Goal: Task Accomplishment & Management: Manage account settings

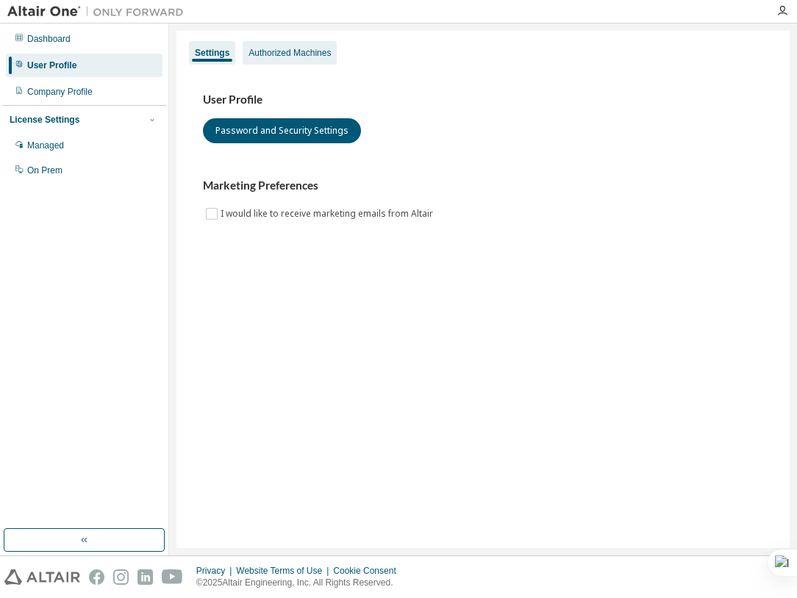
click at [301, 57] on div "Authorized Machines" at bounding box center [290, 53] width 82 height 12
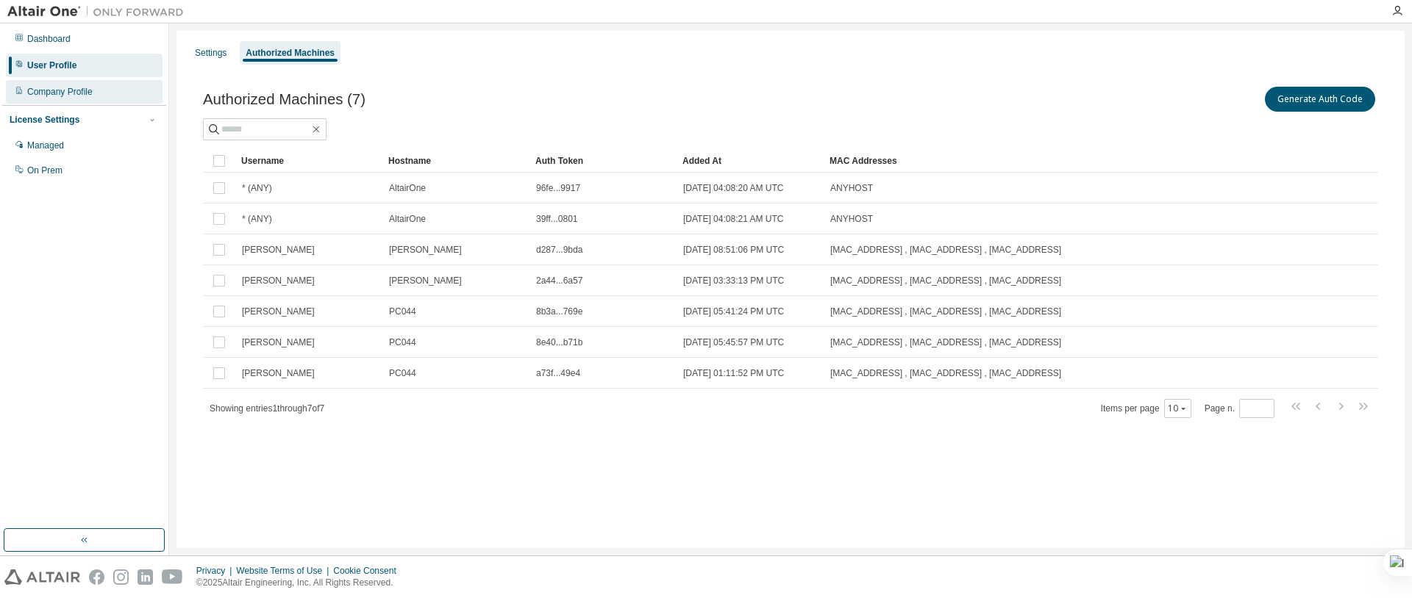
click at [71, 95] on div "Company Profile" at bounding box center [59, 92] width 65 height 12
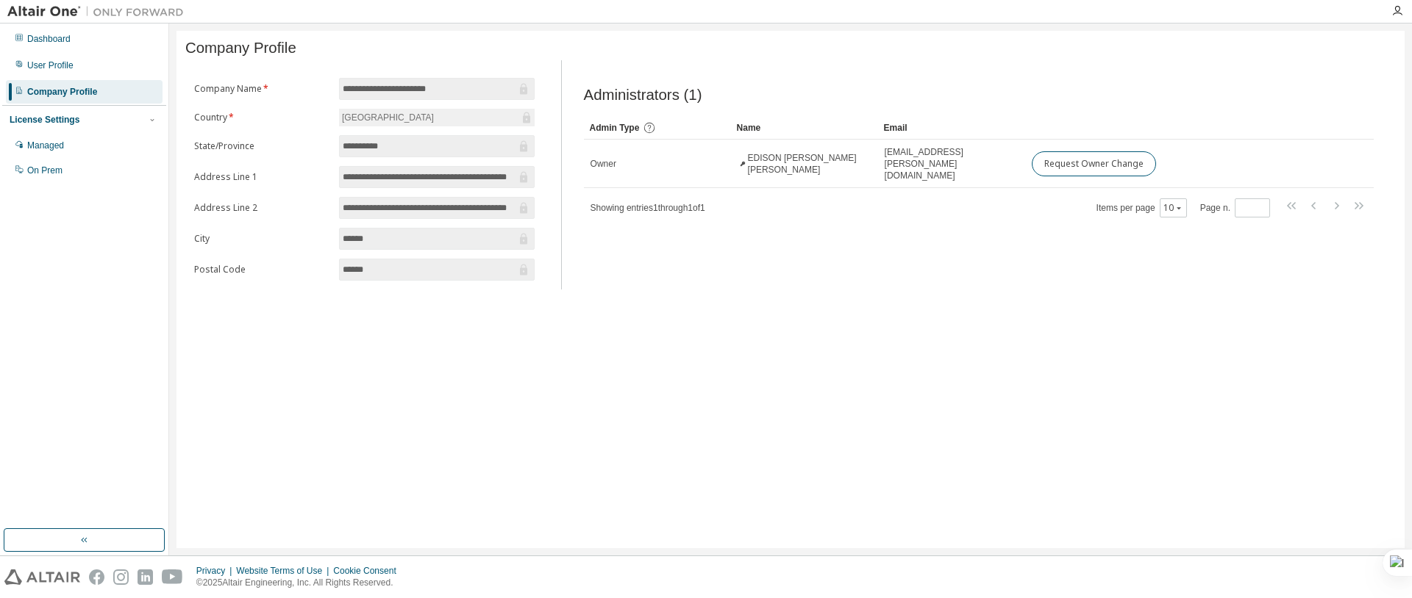
click at [67, 117] on div "License Settings" at bounding box center [45, 120] width 70 height 12
click at [57, 112] on div "License Settings Managed On Prem" at bounding box center [84, 119] width 164 height 29
click at [61, 121] on div "License Settings" at bounding box center [45, 120] width 70 height 12
click at [70, 58] on div "User Profile" at bounding box center [84, 66] width 157 height 24
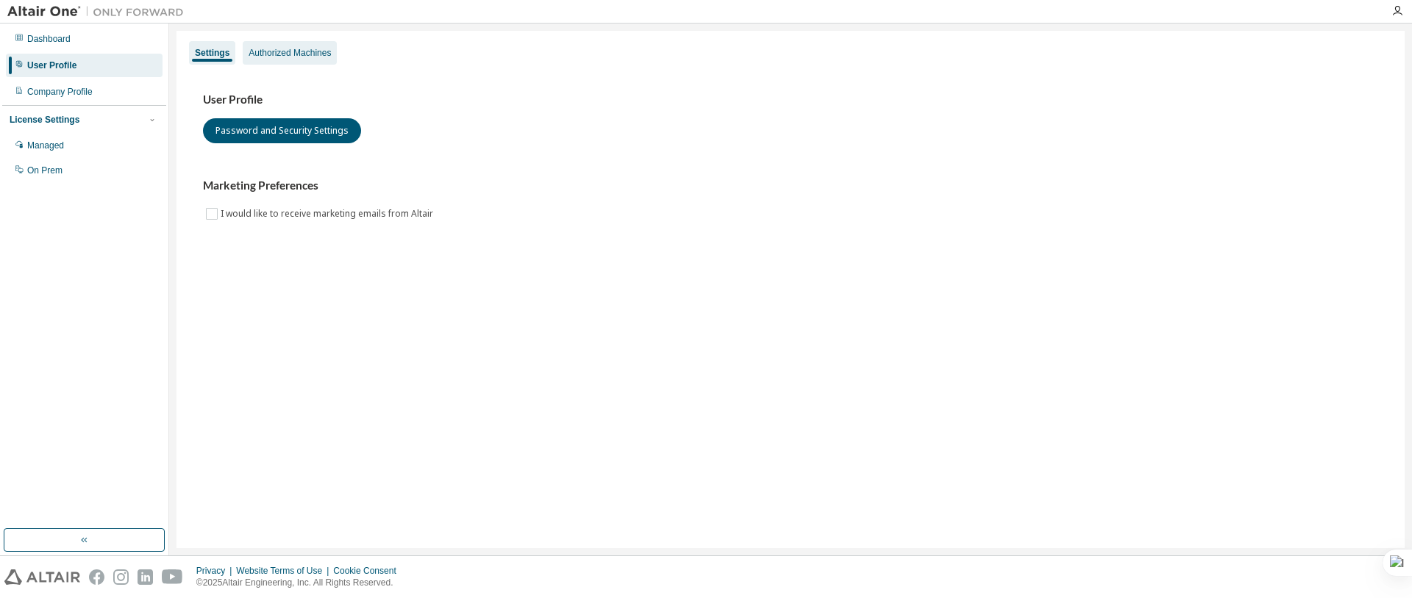
click at [288, 62] on div "Authorized Machines" at bounding box center [290, 53] width 94 height 24
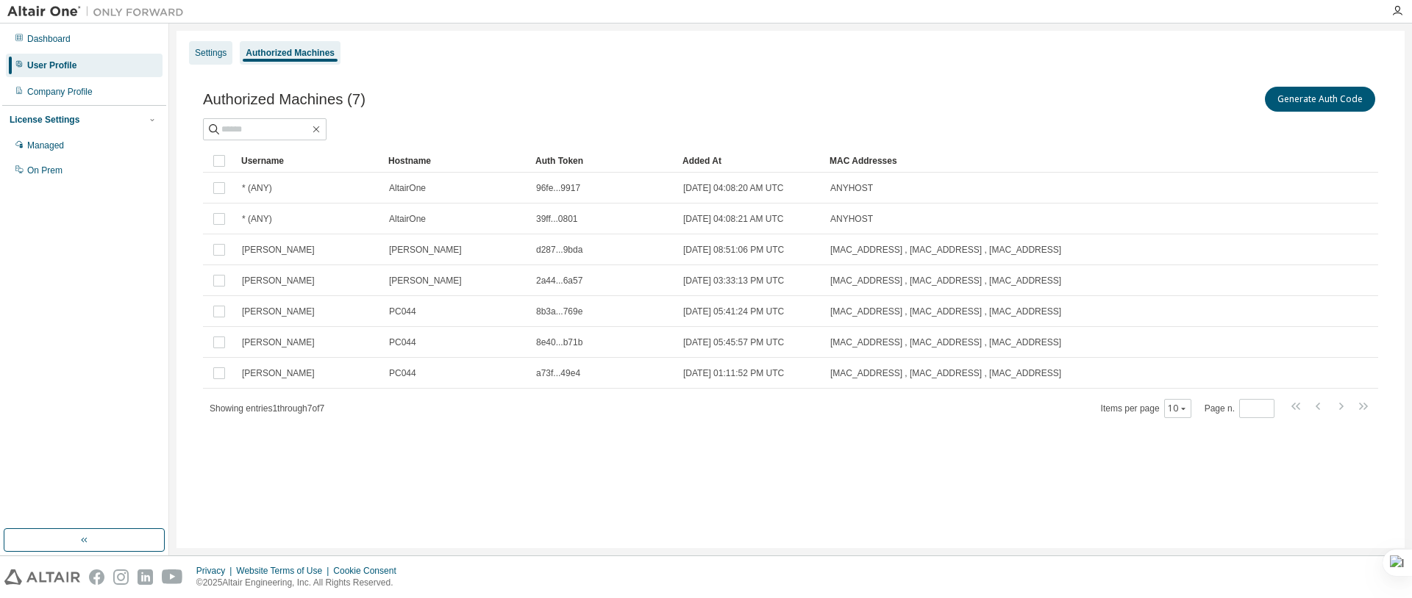
click at [219, 58] on div "Settings" at bounding box center [211, 53] width 32 height 12
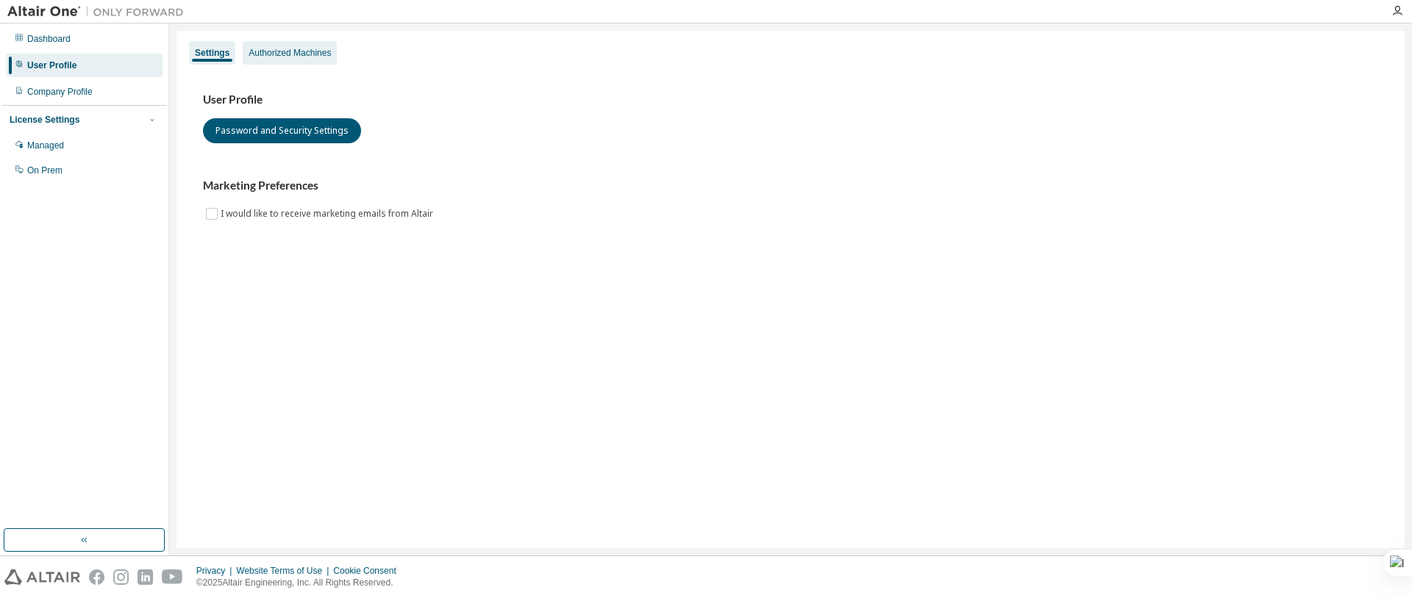
click at [298, 61] on div "Authorized Machines" at bounding box center [290, 53] width 94 height 24
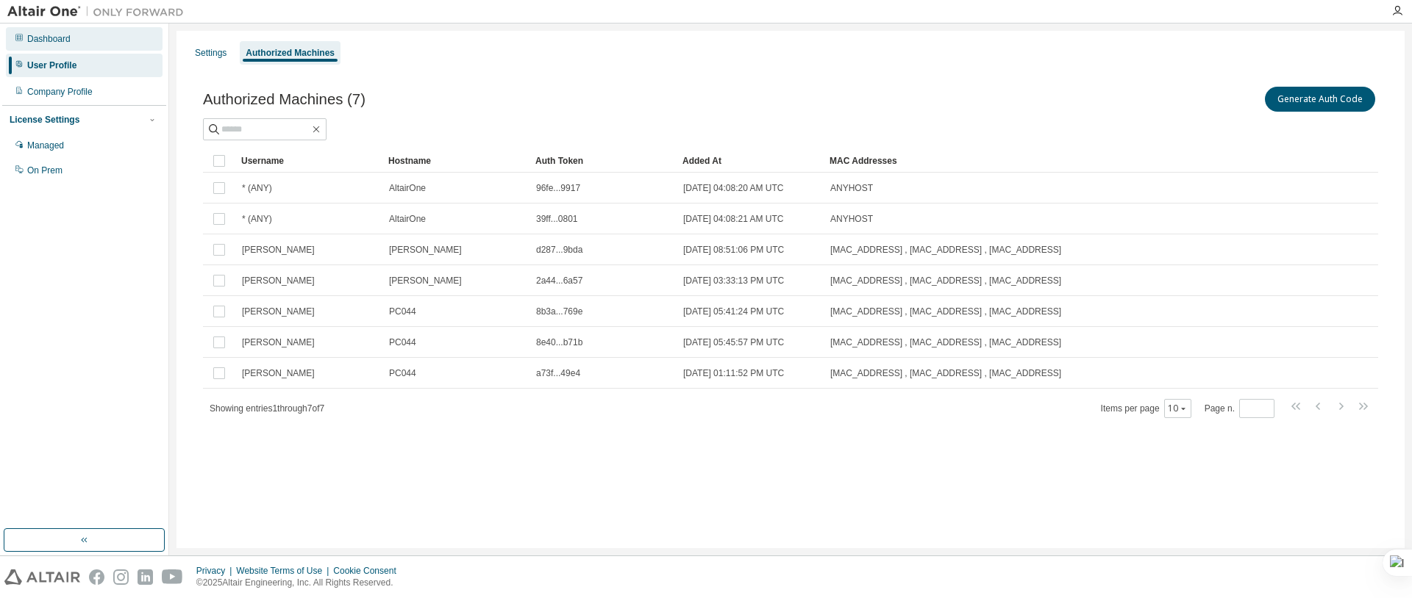
click at [66, 43] on div "Dashboard" at bounding box center [48, 39] width 43 height 12
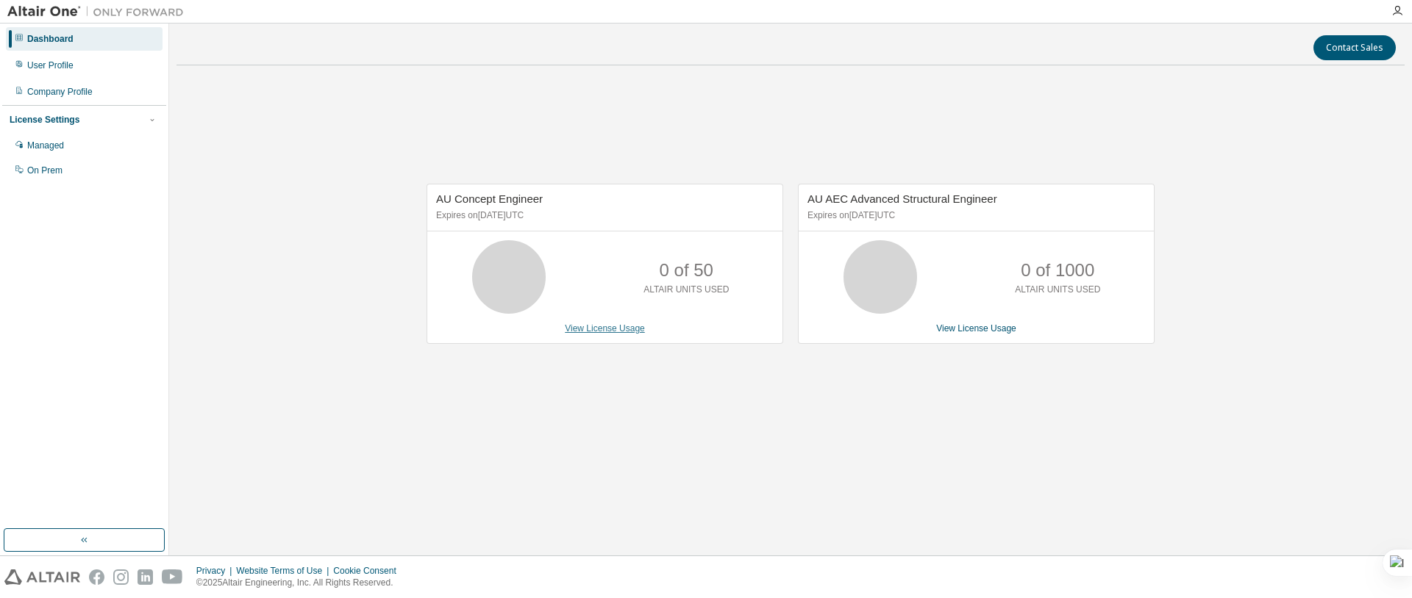
click at [591, 328] on link "View License Usage" at bounding box center [605, 328] width 80 height 10
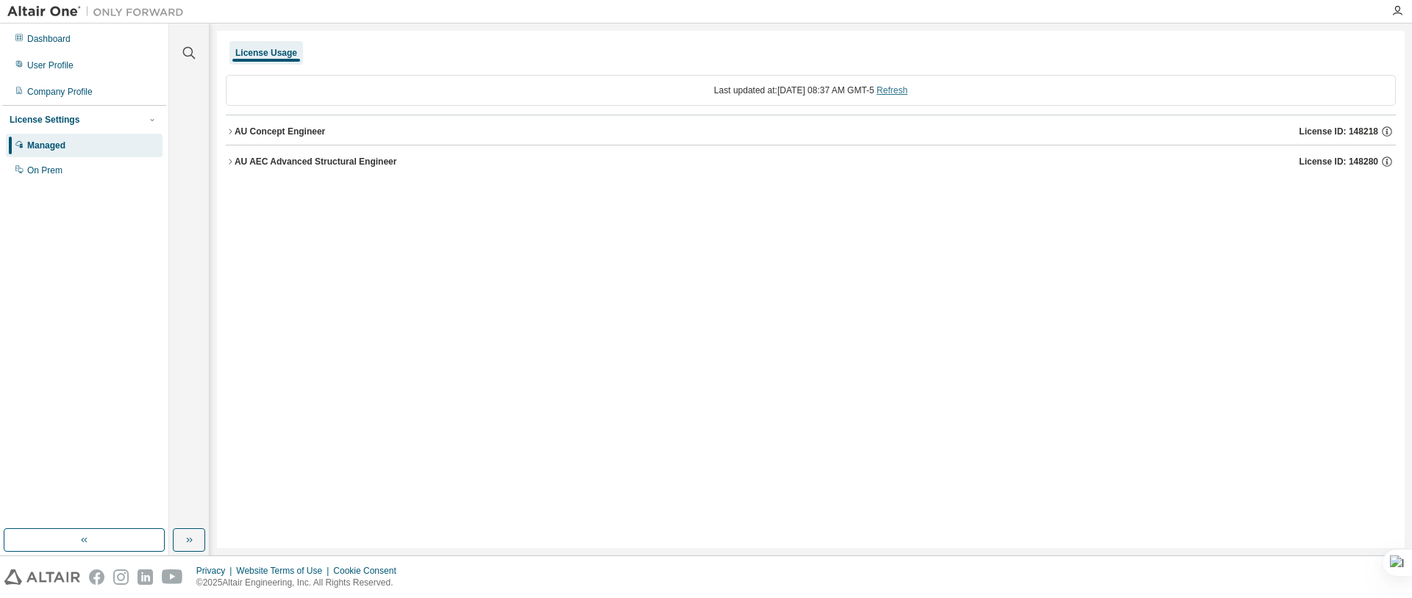
click at [796, 91] on link "Refresh" at bounding box center [891, 90] width 31 height 10
click at [226, 124] on div "License Usage Last updated at: Tue 2025-08-12 08:37 AM GMT-5 Refresh AU Concept…" at bounding box center [810, 290] width 1187 height 518
click at [228, 127] on icon "button" at bounding box center [230, 131] width 9 height 9
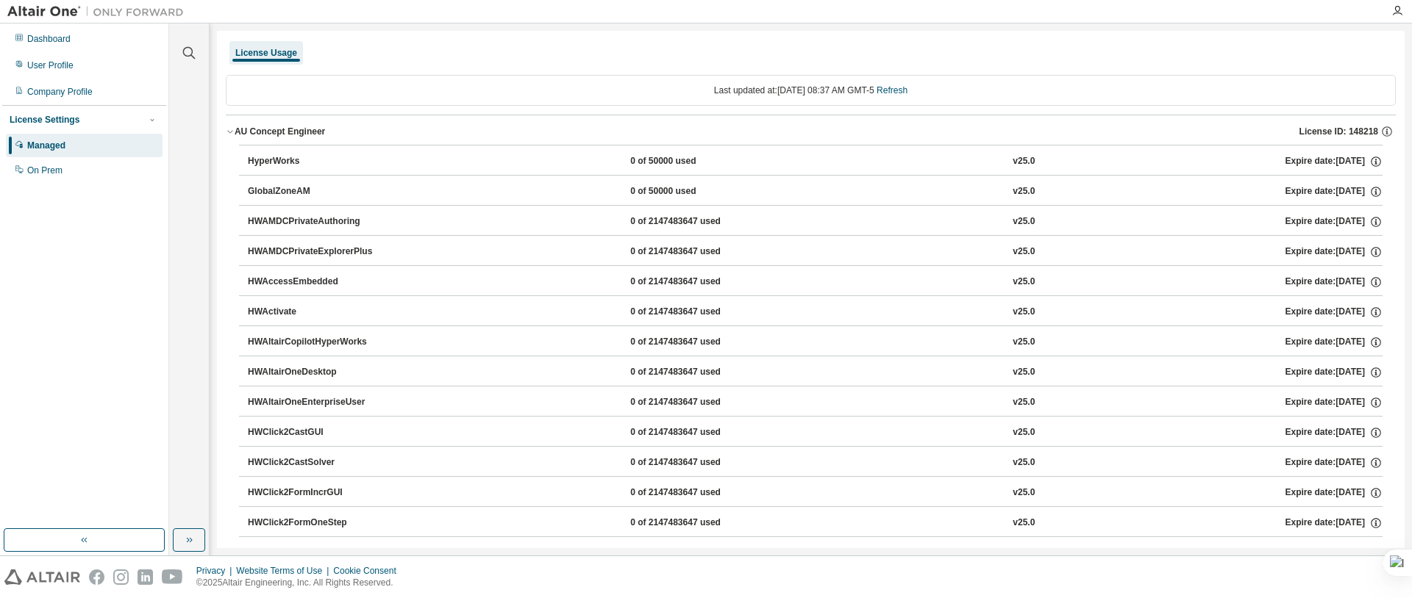
click at [228, 127] on icon "button" at bounding box center [230, 131] width 9 height 9
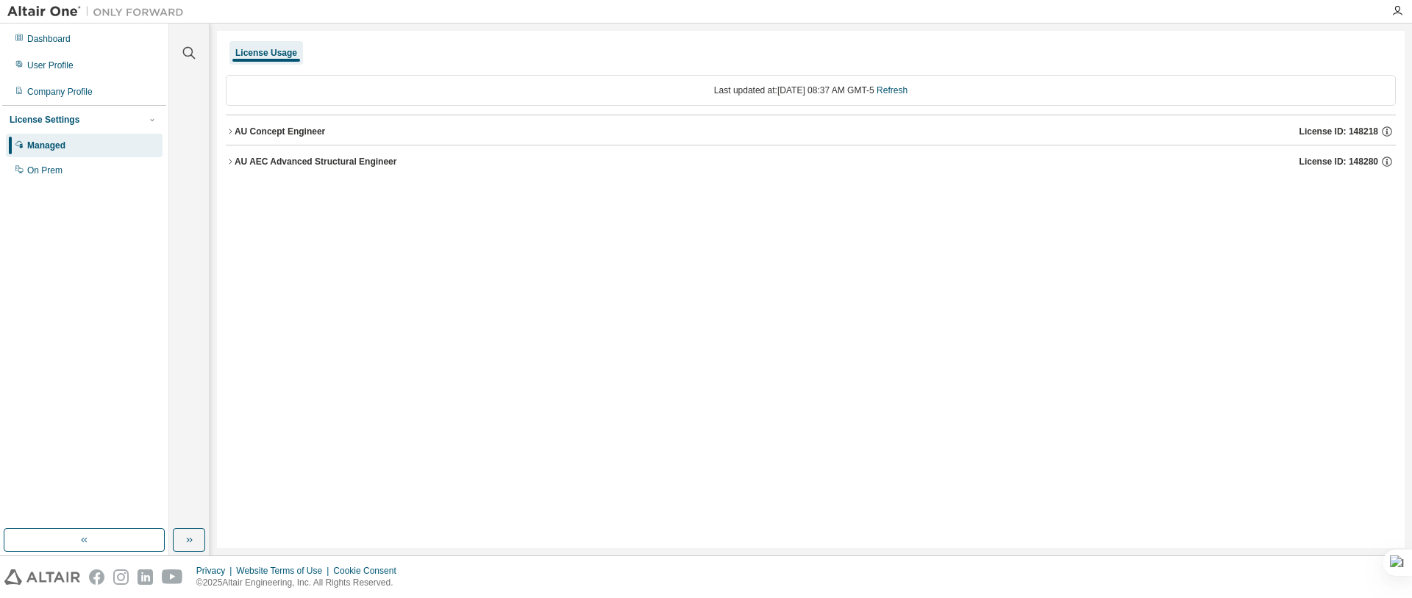
click at [232, 154] on button "AU AEC Advanced Structural Engineer License ID: 148280" at bounding box center [811, 162] width 1170 height 32
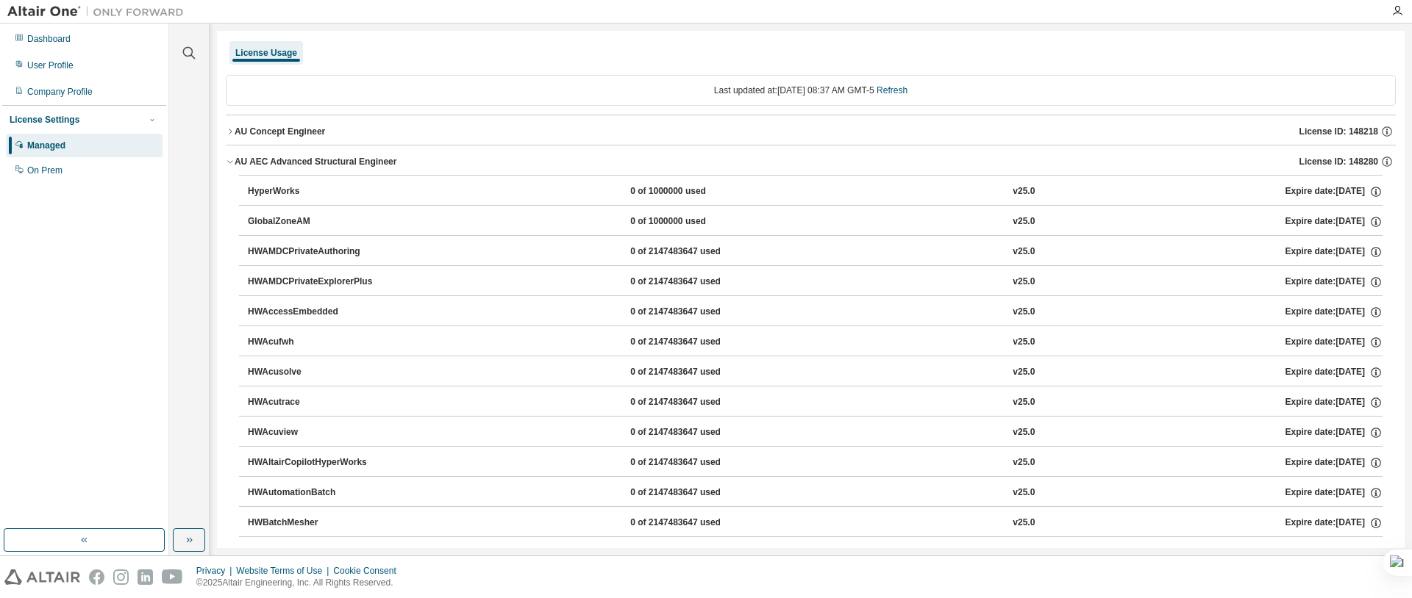
click at [232, 154] on button "AU AEC Advanced Structural Engineer License ID: 148280" at bounding box center [811, 162] width 1170 height 32
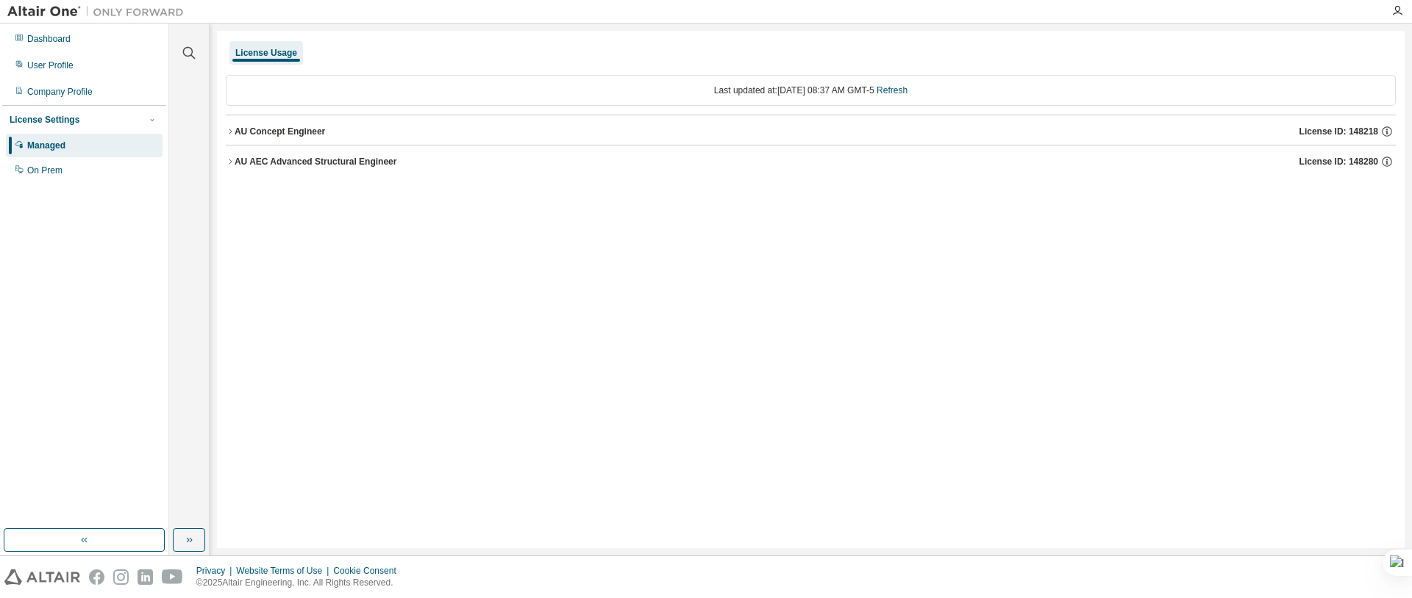
click at [231, 154] on button "AU AEC Advanced Structural Engineer License ID: 148280" at bounding box center [811, 162] width 1170 height 32
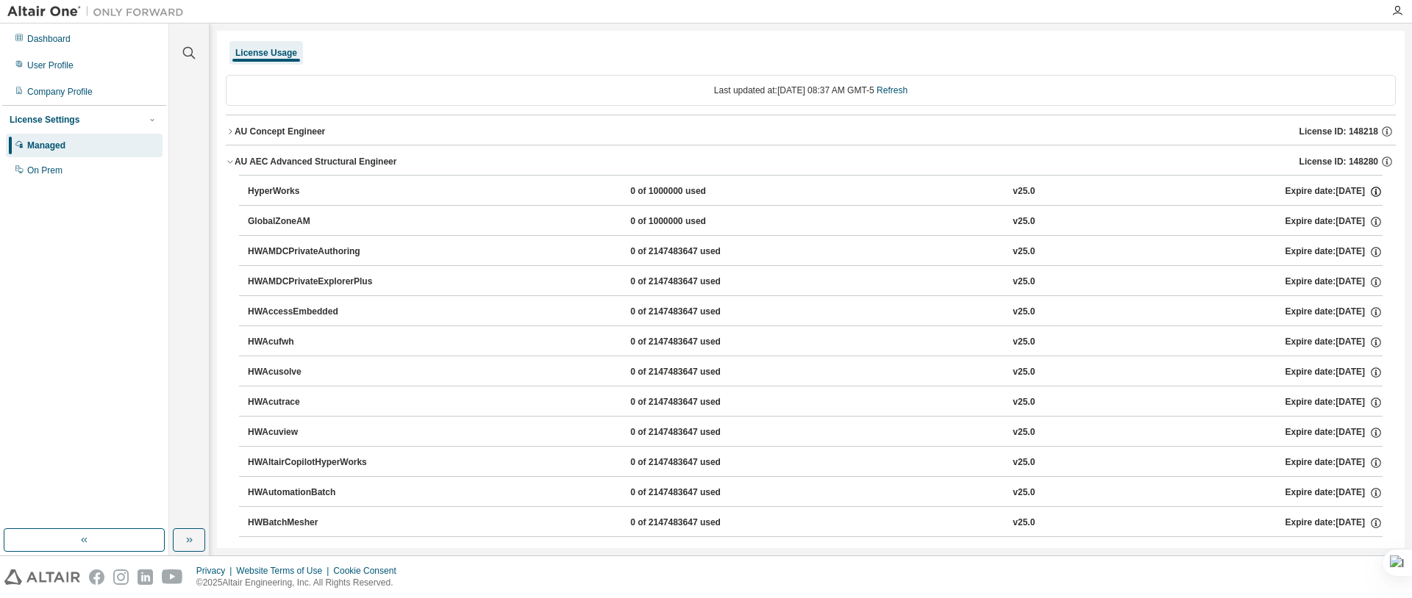
click at [796, 191] on icon "button" at bounding box center [1375, 191] width 13 height 13
click at [59, 61] on div "User Profile" at bounding box center [50, 66] width 46 height 12
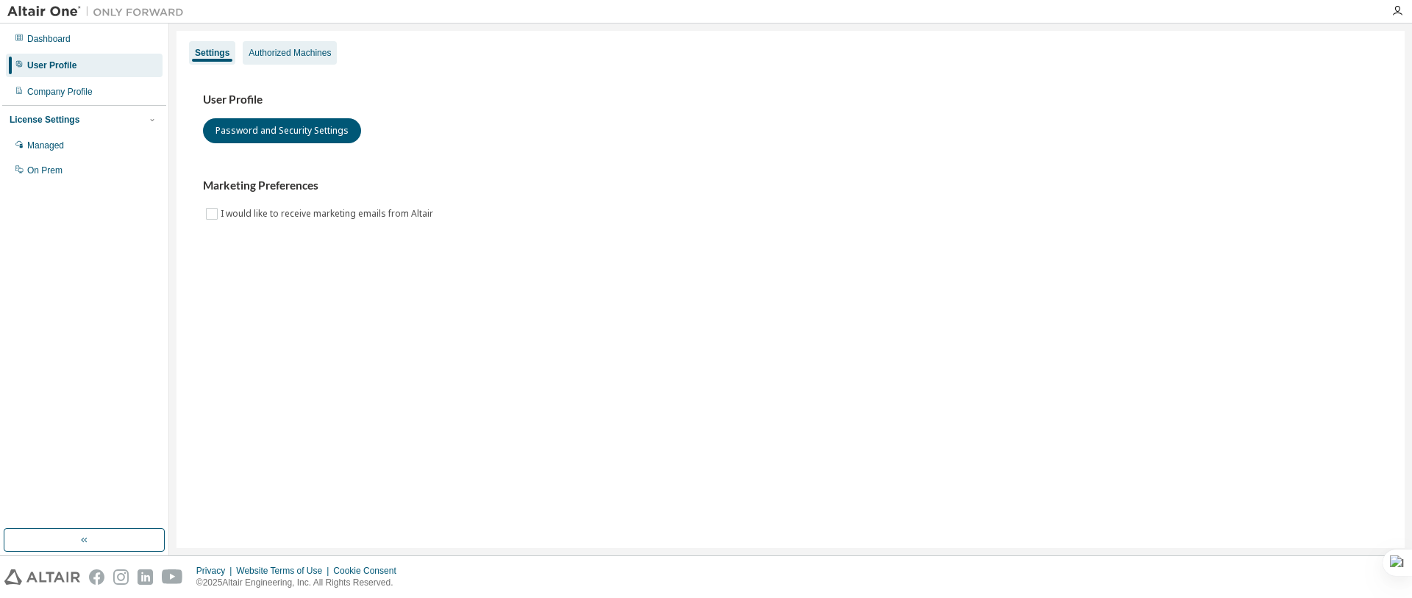
click at [309, 64] on div "Authorized Machines" at bounding box center [290, 53] width 94 height 24
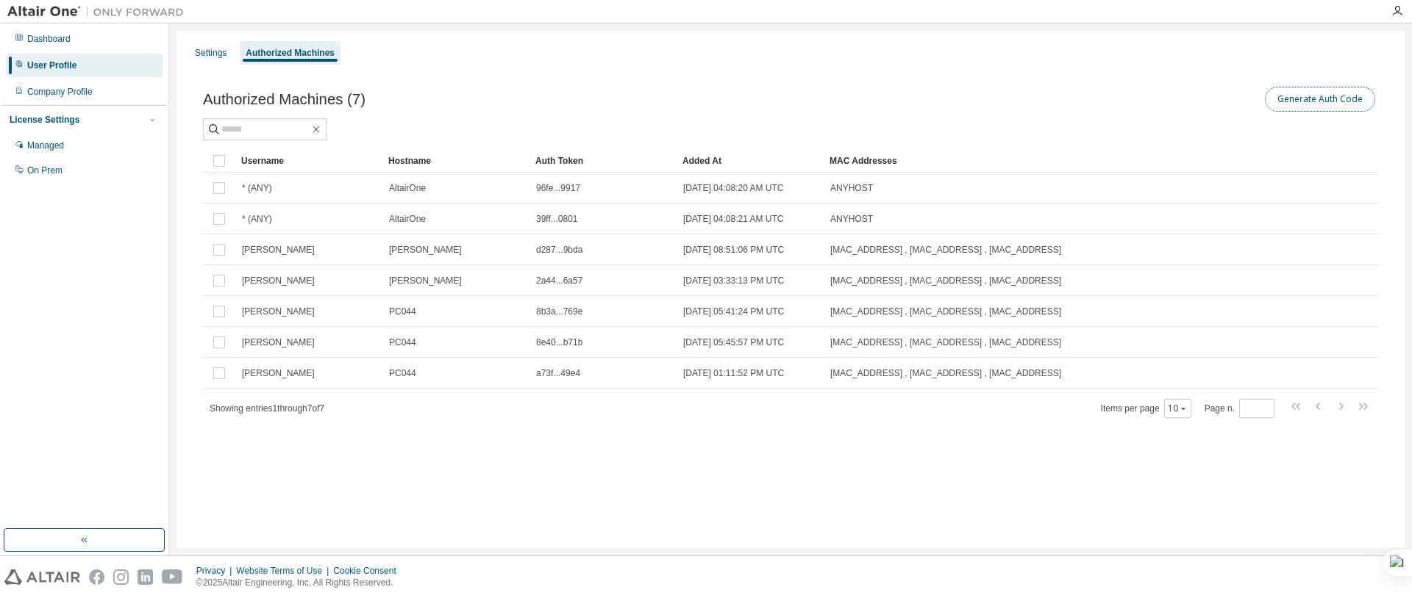
click at [796, 104] on button "Generate Auth Code" at bounding box center [1320, 99] width 110 height 25
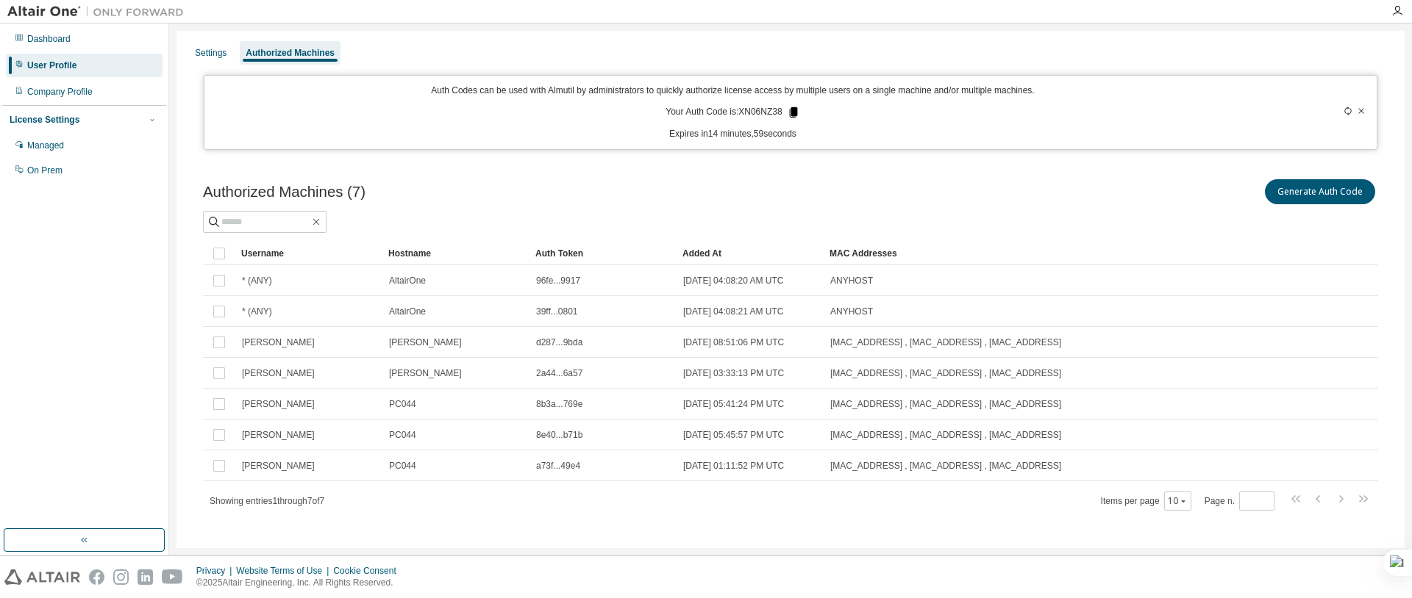
click at [793, 110] on icon at bounding box center [793, 112] width 8 height 10
click at [84, 139] on div "Managed" at bounding box center [84, 146] width 157 height 24
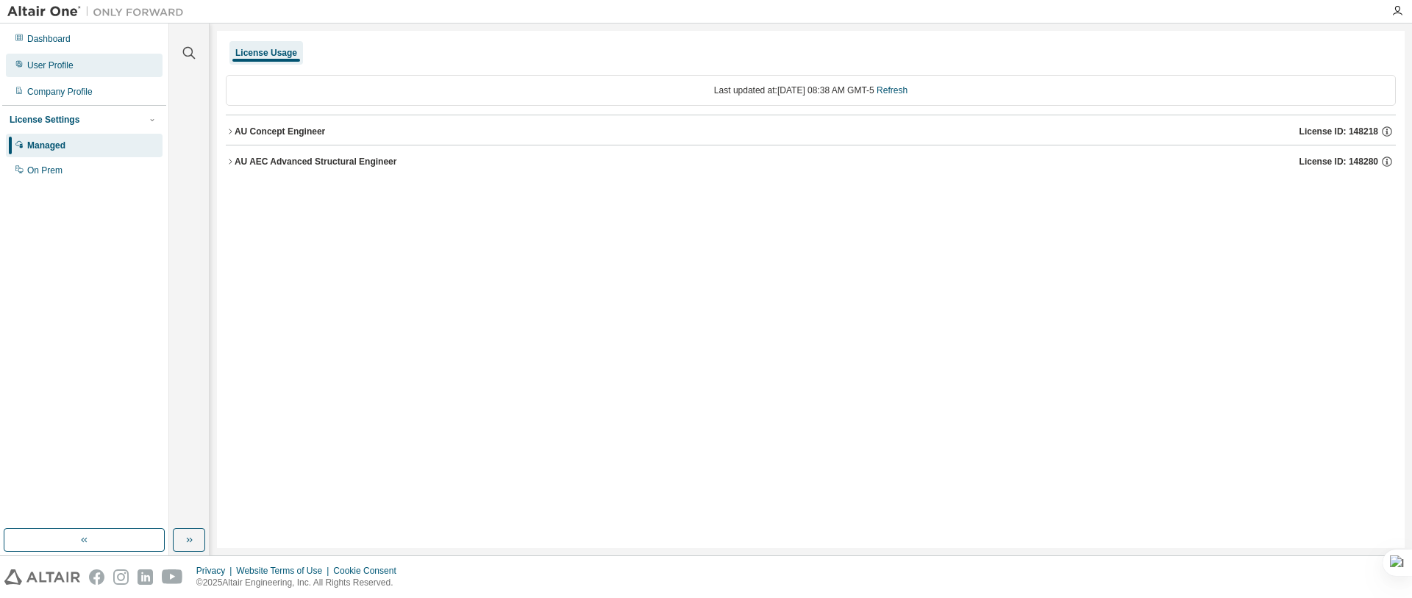
click at [69, 67] on div "User Profile" at bounding box center [50, 66] width 46 height 12
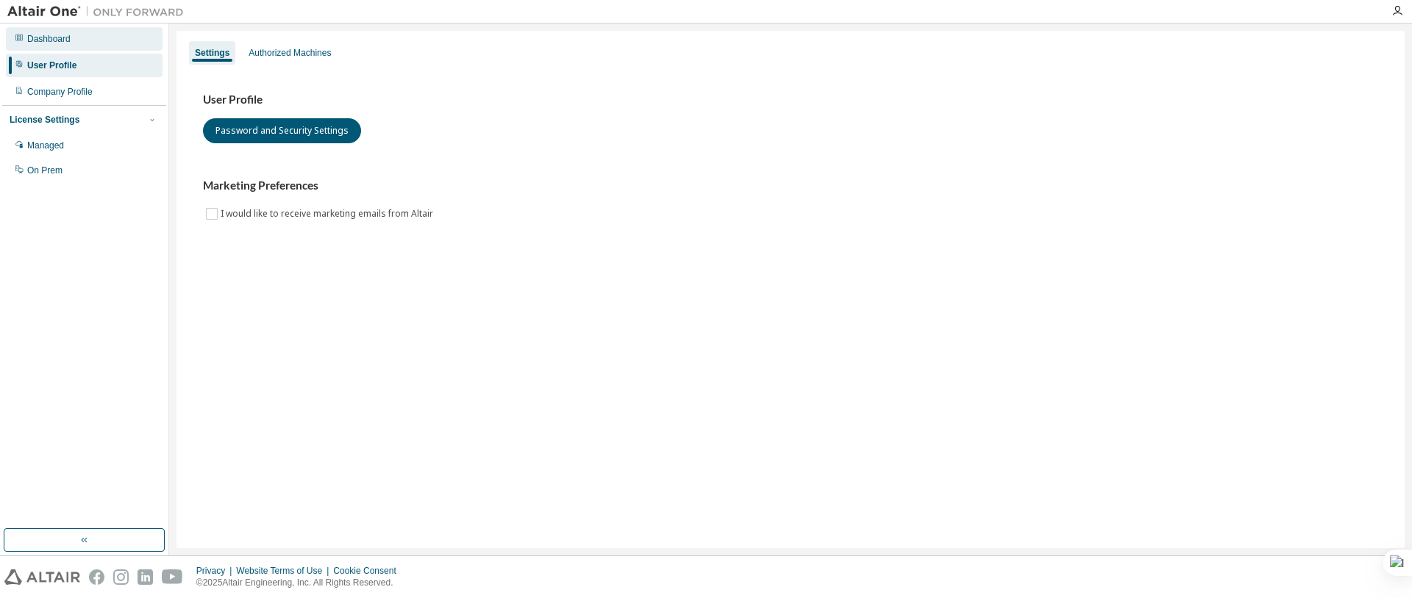
click at [75, 40] on div "Dashboard" at bounding box center [84, 39] width 157 height 24
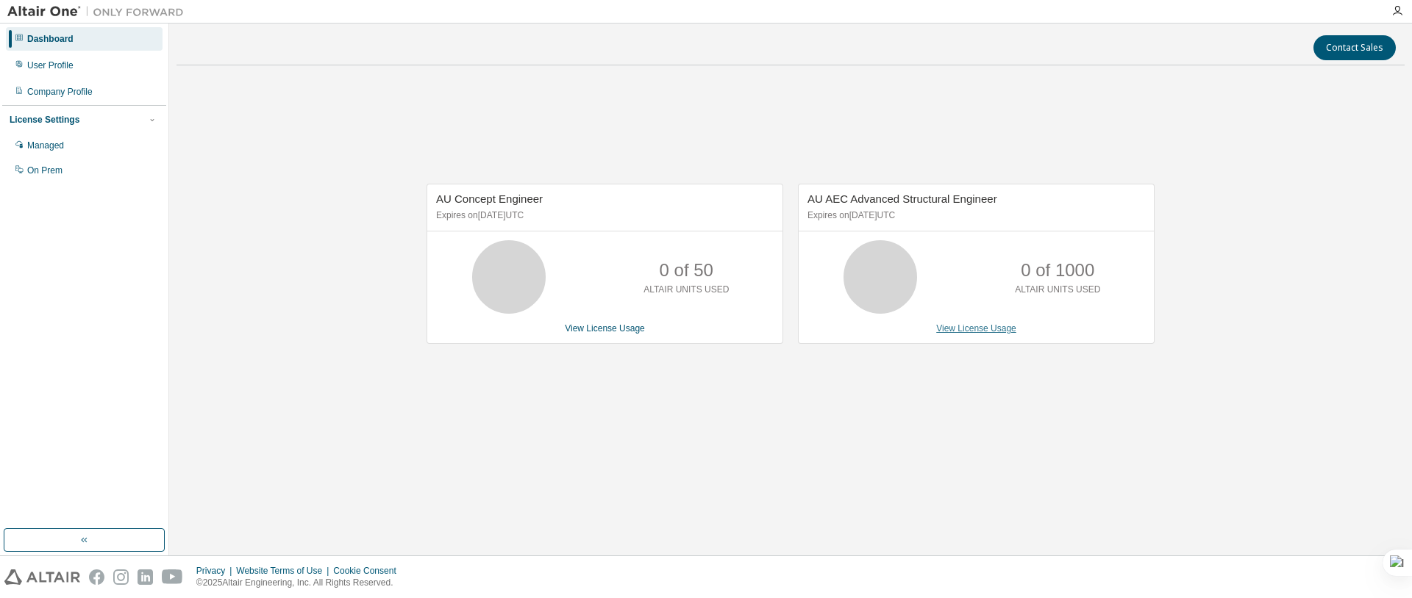
click at [796, 330] on link "View License Usage" at bounding box center [976, 328] width 80 height 10
